Goal: Use online tool/utility

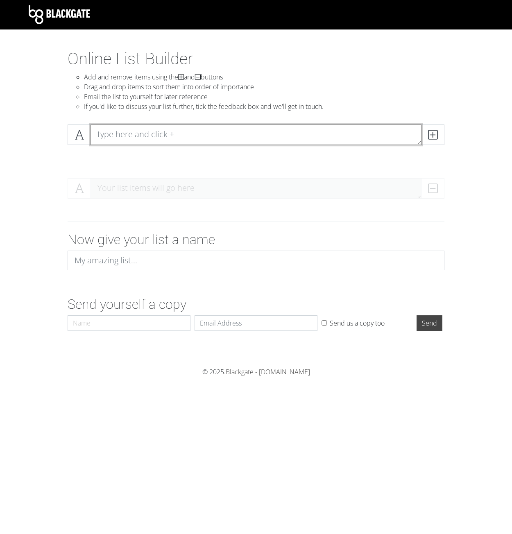
click at [125, 134] on textarea at bounding box center [256, 135] width 331 height 20
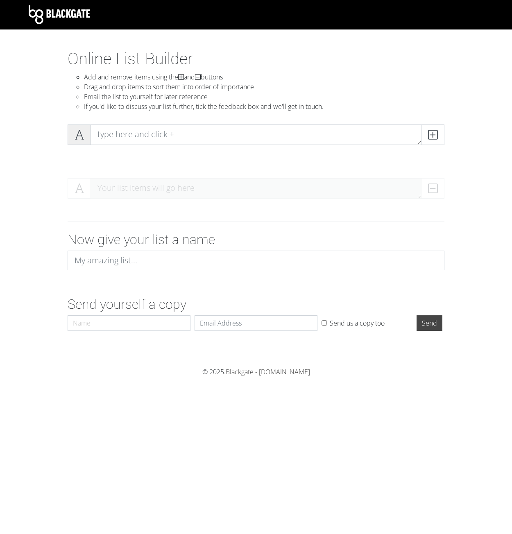
click at [86, 135] on span at bounding box center [79, 135] width 23 height 20
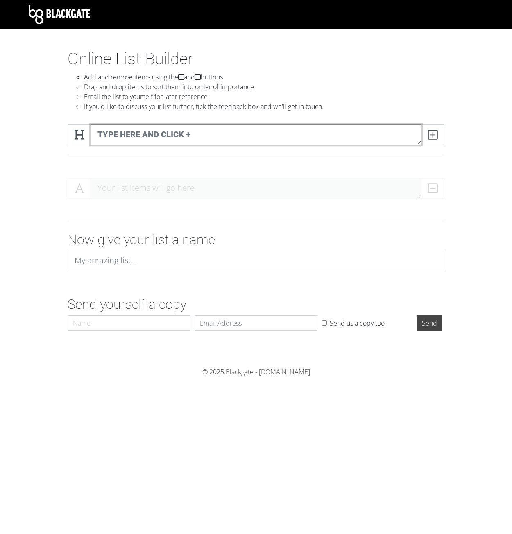
click at [141, 127] on textarea at bounding box center [256, 135] width 331 height 20
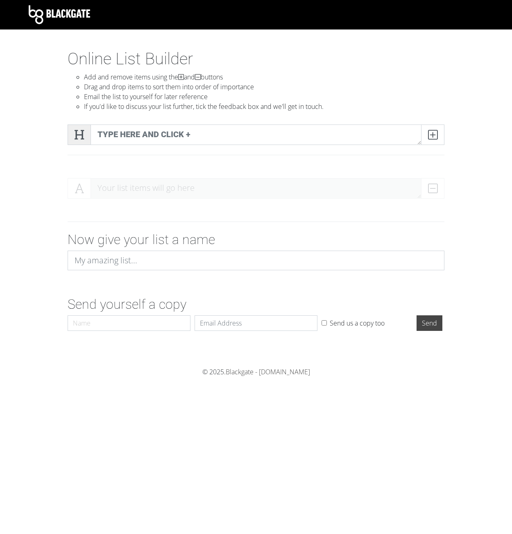
click at [76, 137] on icon at bounding box center [79, 135] width 9 height 8
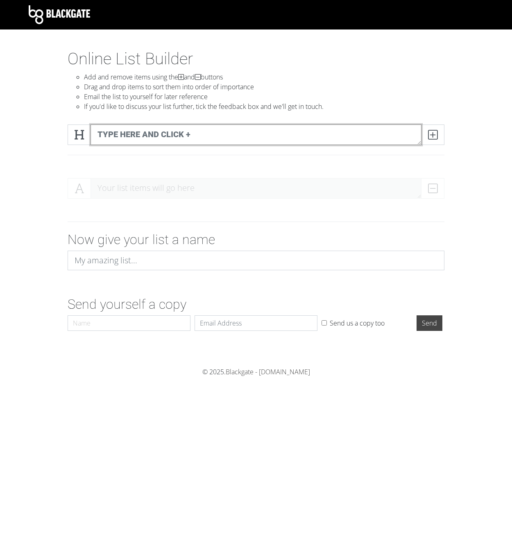
click at [116, 135] on textarea at bounding box center [256, 135] width 331 height 20
type textarea "1"
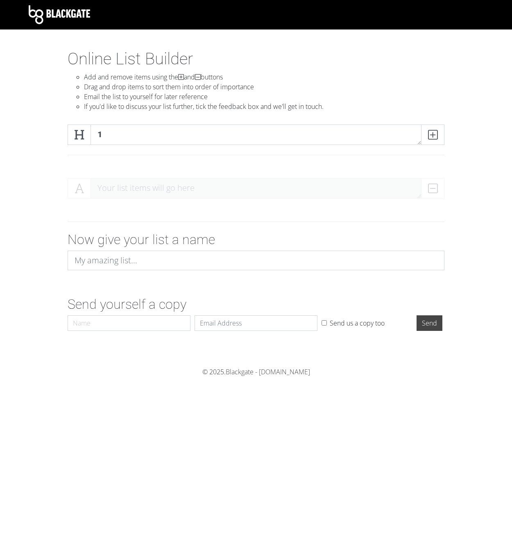
click at [113, 162] on div at bounding box center [255, 159] width 389 height 14
click at [431, 136] on icon at bounding box center [432, 135] width 9 height 8
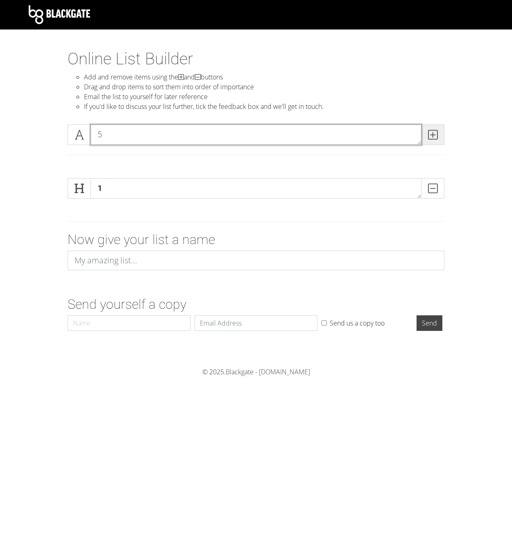
type textarea "5"
click at [434, 136] on icon at bounding box center [432, 135] width 9 height 8
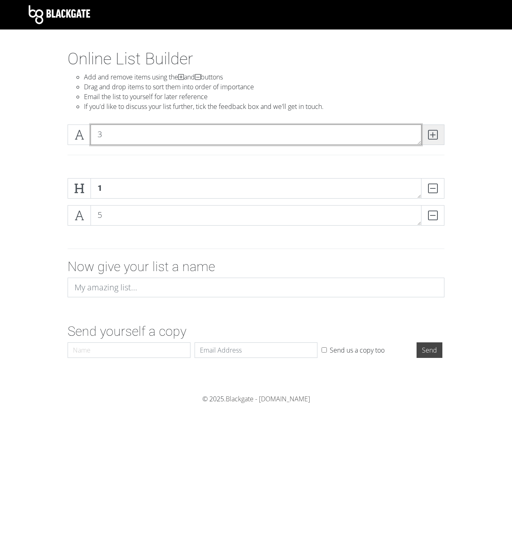
type textarea "3"
click at [432, 135] on icon at bounding box center [432, 135] width 9 height 8
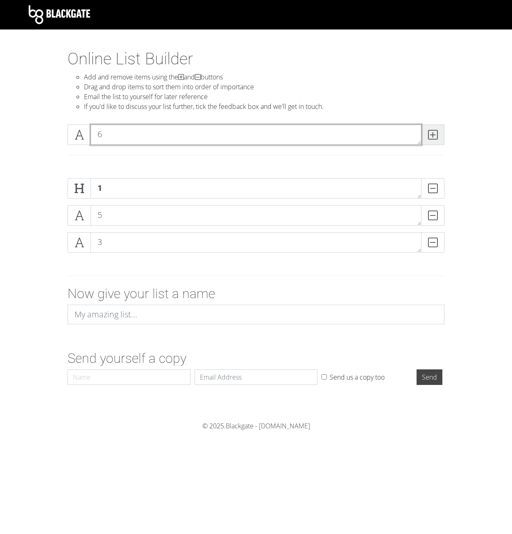
type textarea "6"
click at [432, 135] on icon at bounding box center [432, 135] width 9 height 8
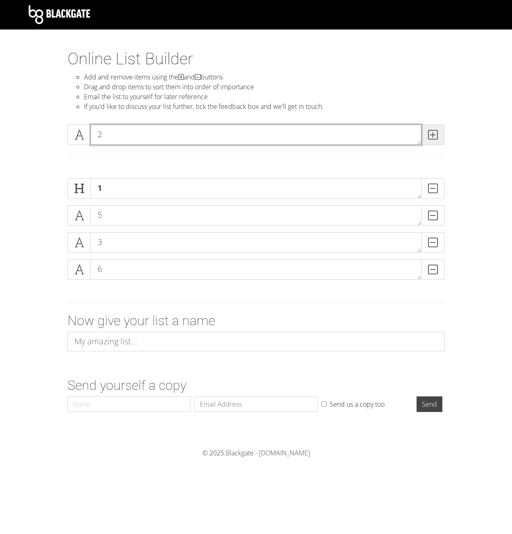
type textarea "2"
click at [431, 135] on icon at bounding box center [432, 135] width 9 height 8
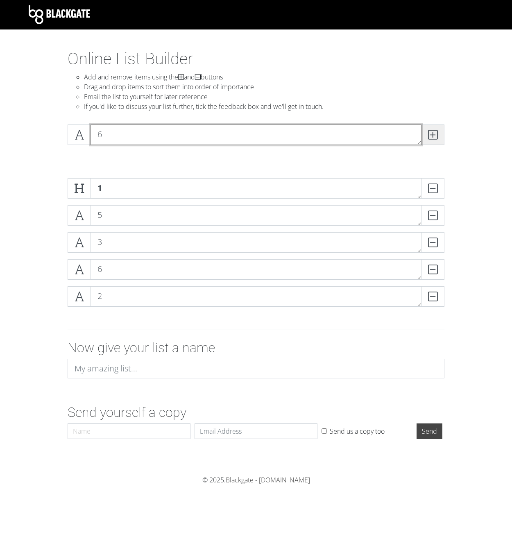
type textarea "6"
click at [431, 135] on icon at bounding box center [432, 135] width 9 height 8
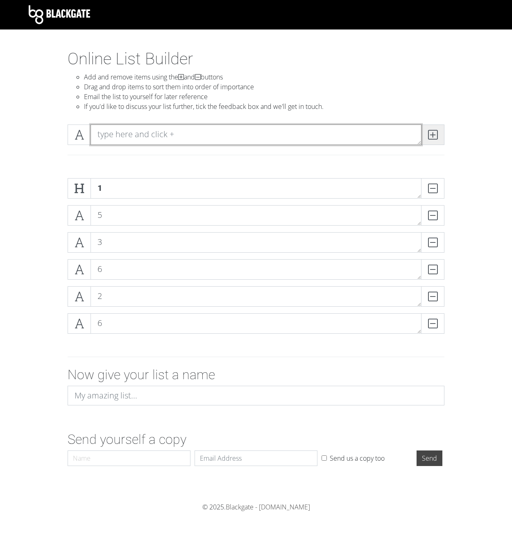
type textarea "4"
type textarea "5"
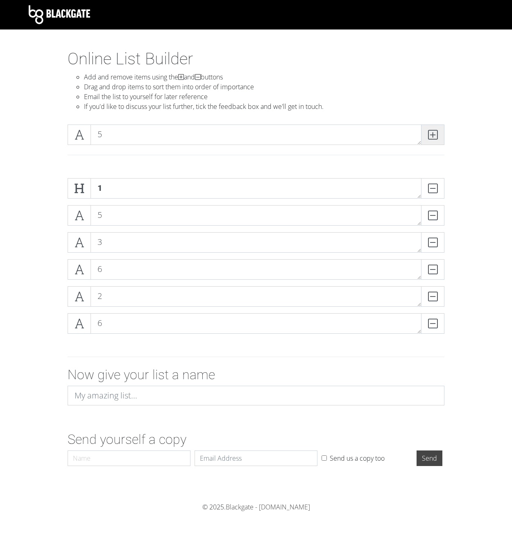
click at [436, 137] on icon at bounding box center [432, 135] width 9 height 8
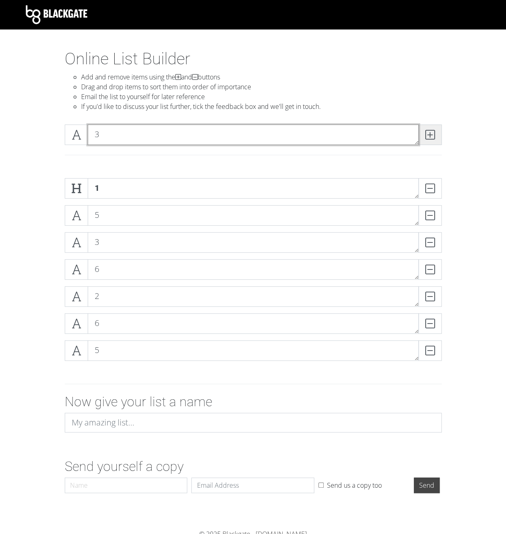
type textarea "3"
click at [434, 139] on icon at bounding box center [429, 135] width 9 height 8
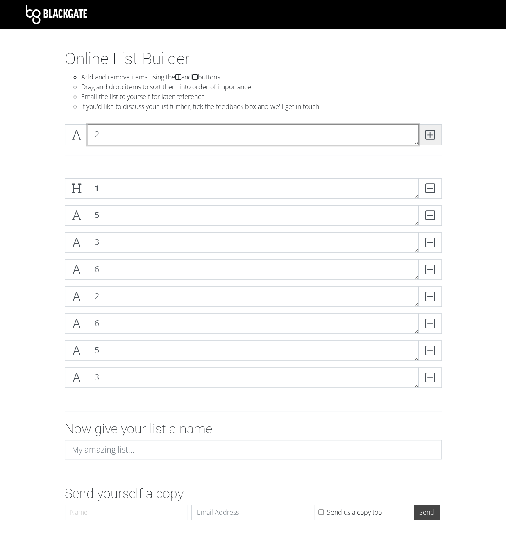
type textarea "2"
click at [434, 139] on icon at bounding box center [429, 135] width 9 height 8
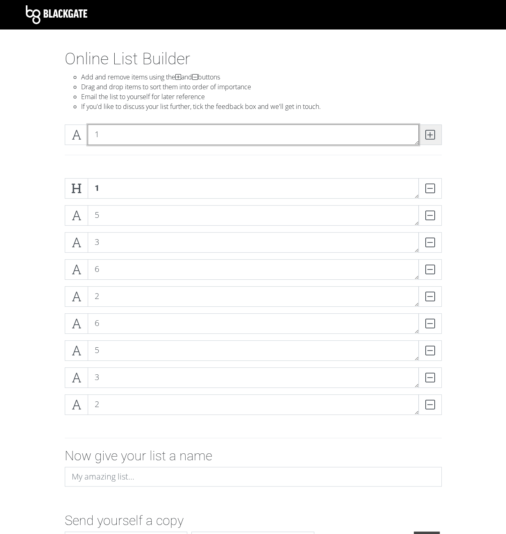
type textarea "1"
click at [437, 132] on span at bounding box center [429, 135] width 23 height 20
